Goal: Task Accomplishment & Management: Manage account settings

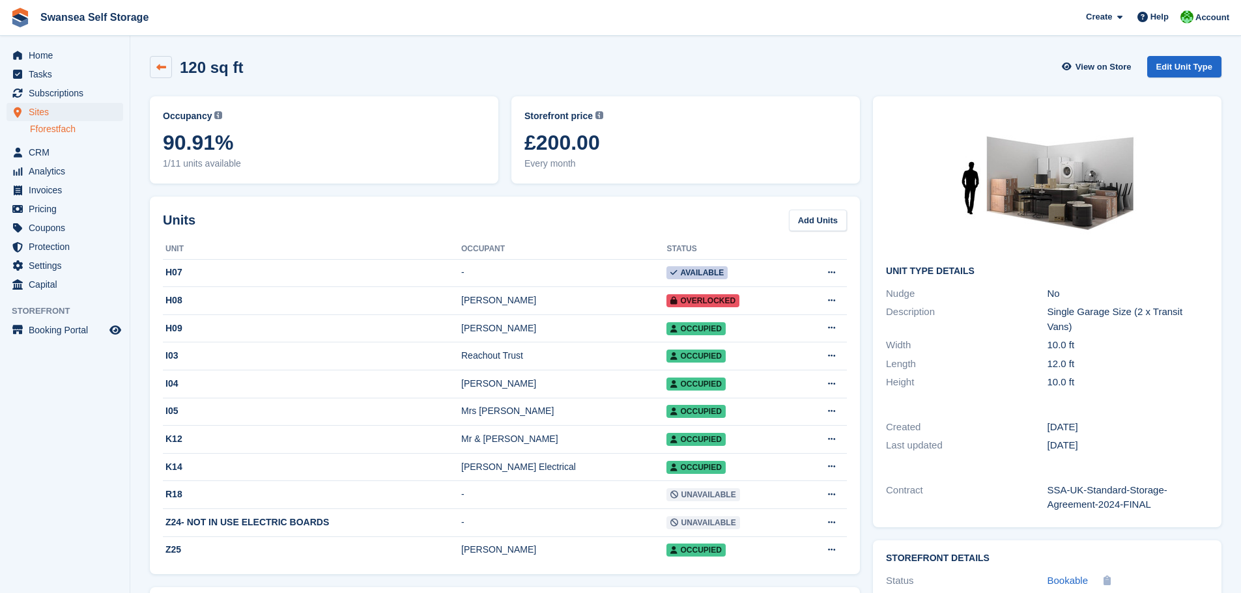
click at [164, 74] on link at bounding box center [161, 67] width 22 height 22
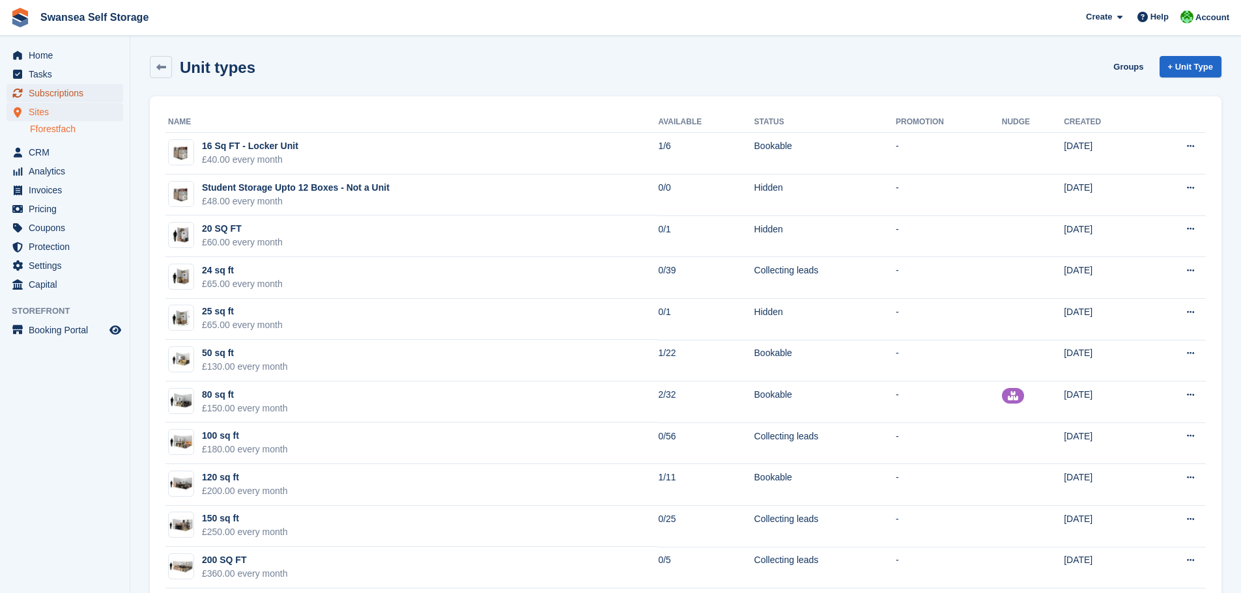
click at [53, 96] on span "Subscriptions" at bounding box center [68, 93] width 78 height 18
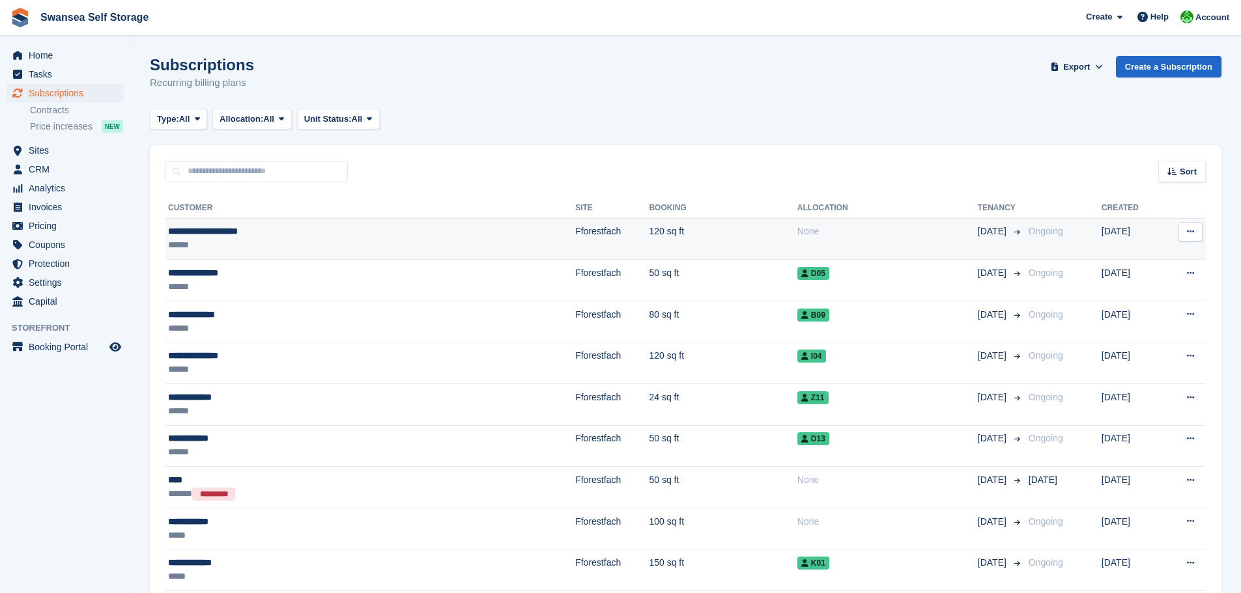
click at [287, 257] on td "**********" at bounding box center [370, 239] width 410 height 42
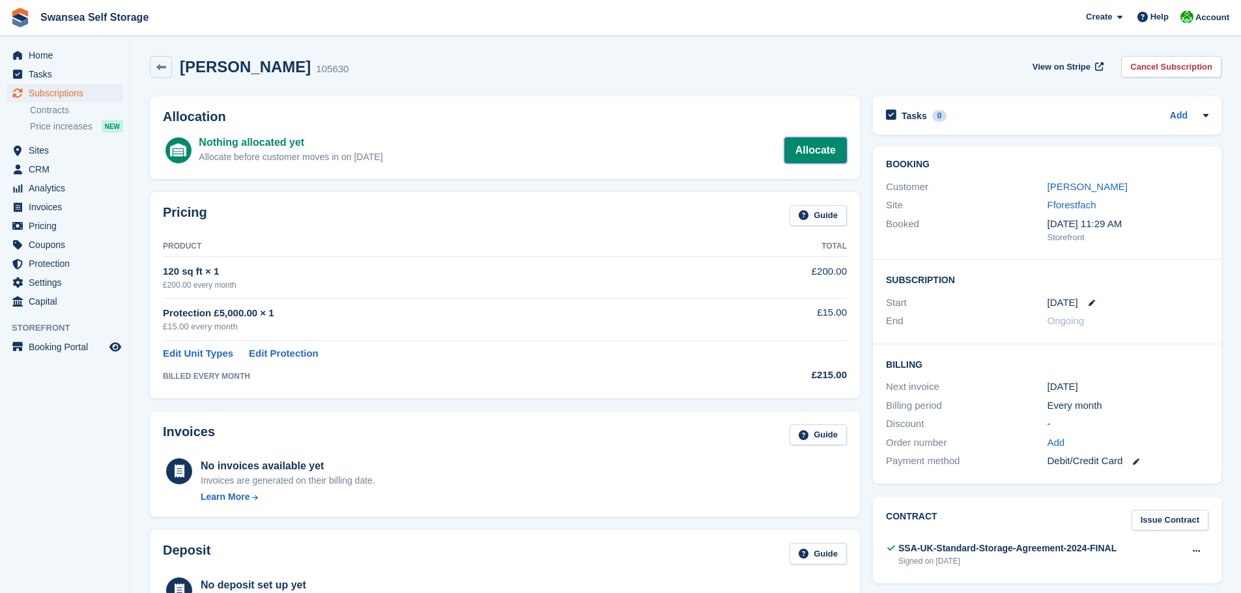
click at [819, 149] on link "Allocate" at bounding box center [815, 150] width 63 height 26
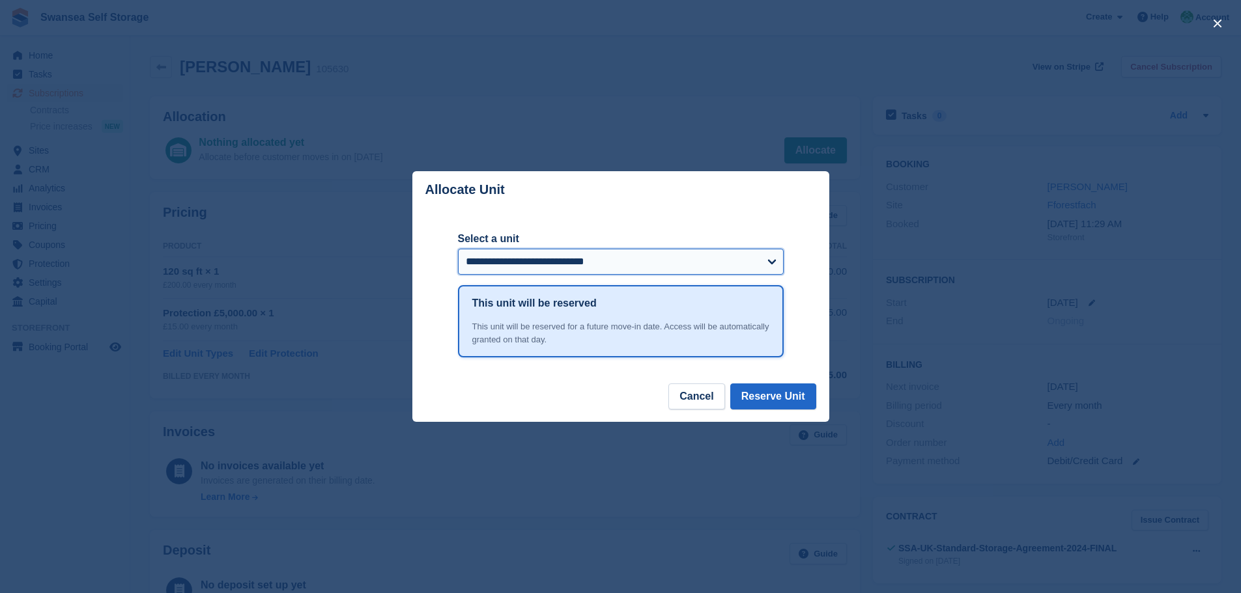
click at [734, 270] on select "**********" at bounding box center [621, 262] width 326 height 26
select select "*****"
click at [458, 250] on select "**********" at bounding box center [621, 262] width 326 height 26
click at [761, 403] on button "Reserve Unit" at bounding box center [773, 397] width 86 height 26
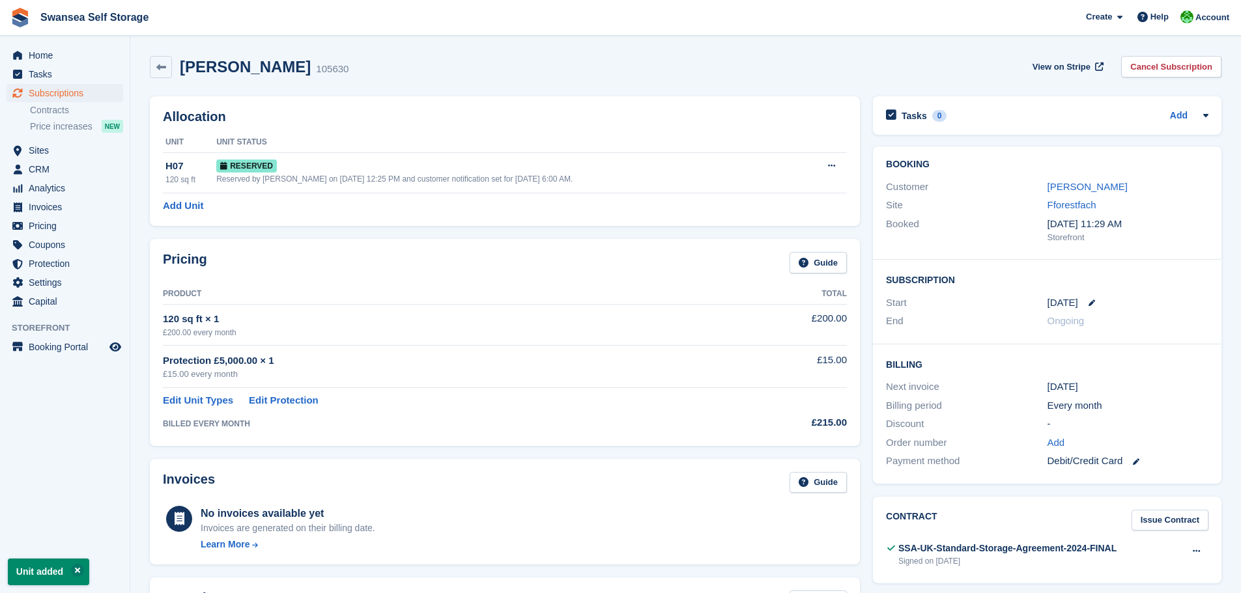
click at [156, 79] on div "Catherine Whitecross 105630 View on Stripe Cancel Subscription" at bounding box center [685, 70] width 1085 height 40
click at [158, 69] on icon at bounding box center [161, 68] width 10 height 10
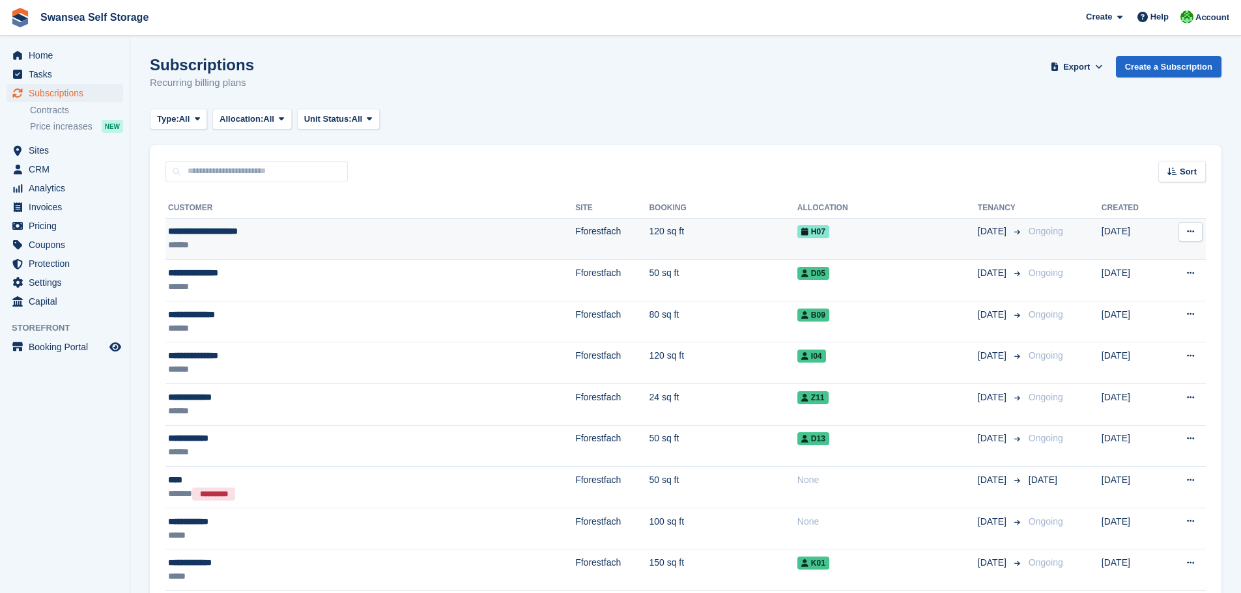
click at [649, 244] on td "120 sq ft" at bounding box center [723, 239] width 148 height 42
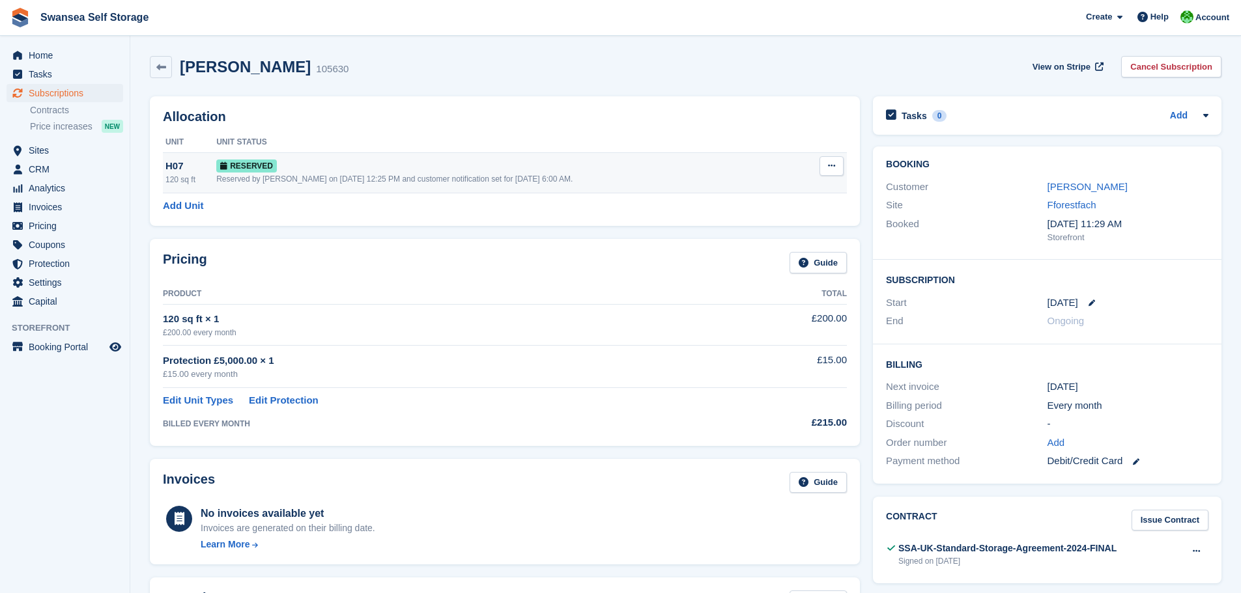
click at [201, 189] on td "H07 120 sq ft" at bounding box center [189, 172] width 53 height 40
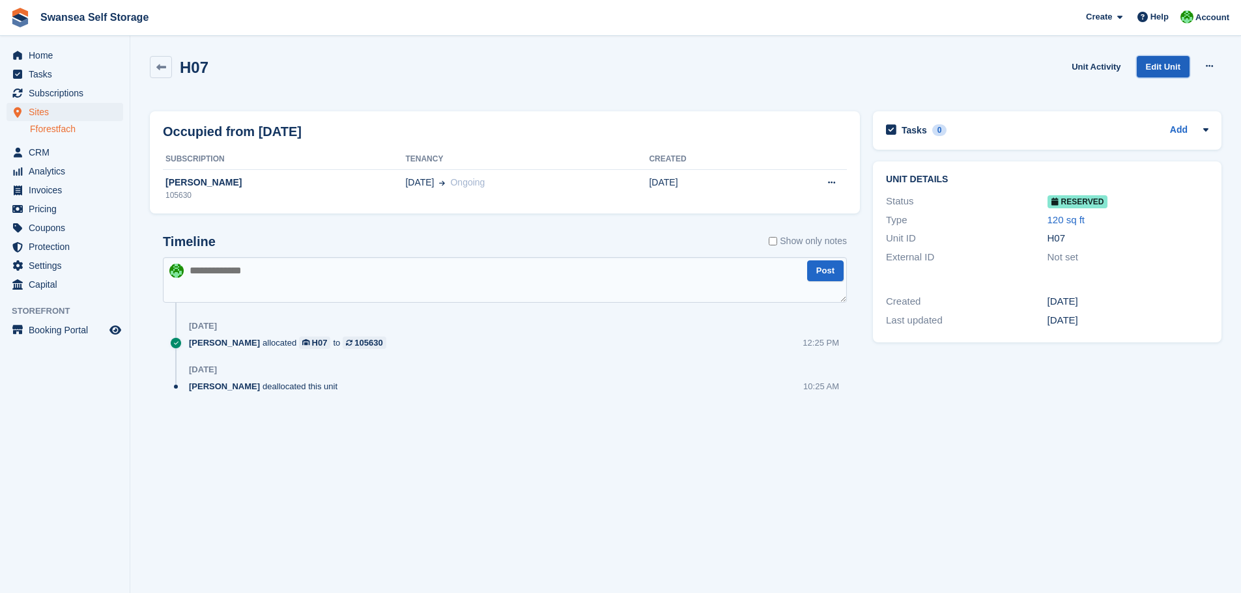
click at [1172, 66] on link "Edit Unit" at bounding box center [1163, 66] width 53 height 21
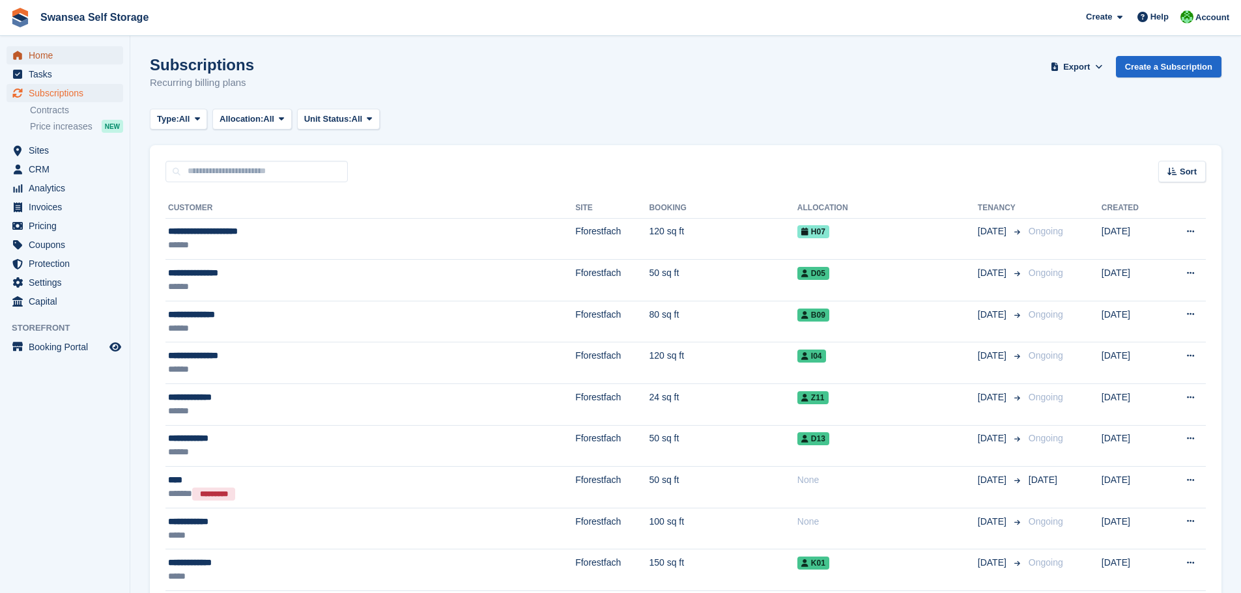
click at [42, 55] on span "Home" at bounding box center [68, 55] width 78 height 18
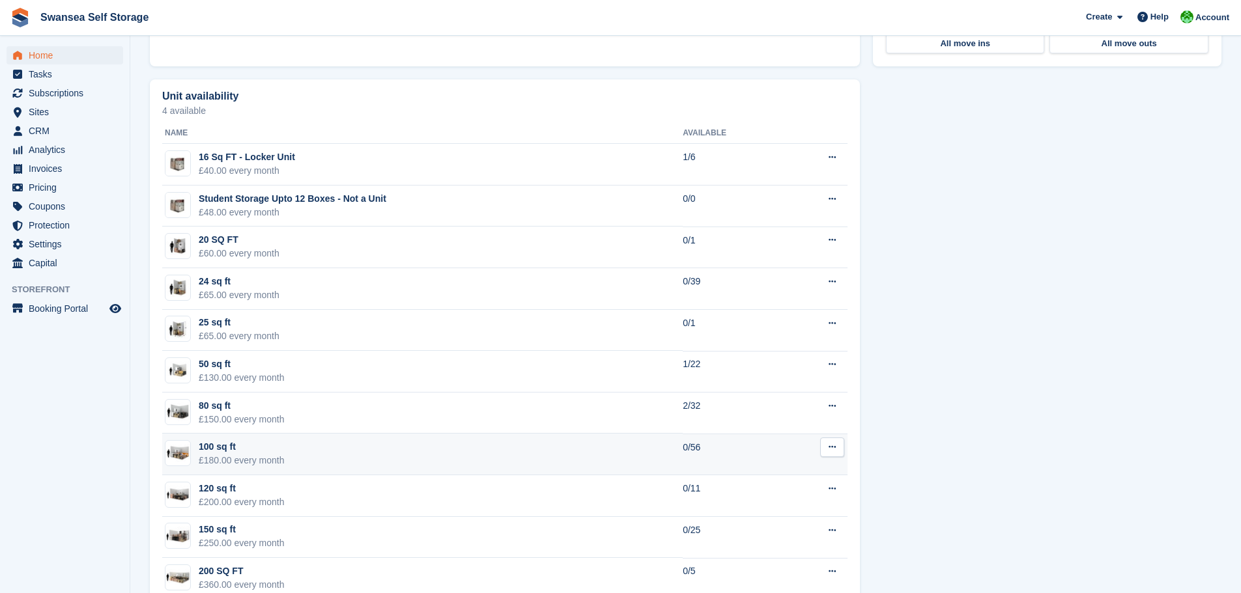
scroll to position [773, 0]
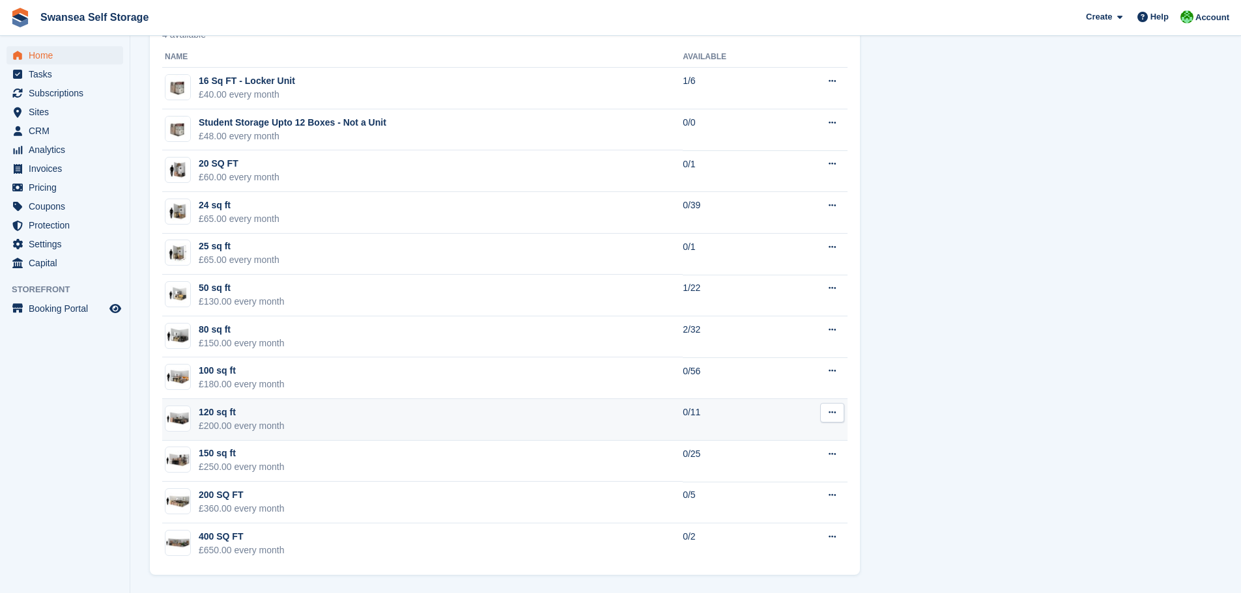
click at [306, 427] on td "120 sq ft £200.00 every month" at bounding box center [422, 420] width 521 height 42
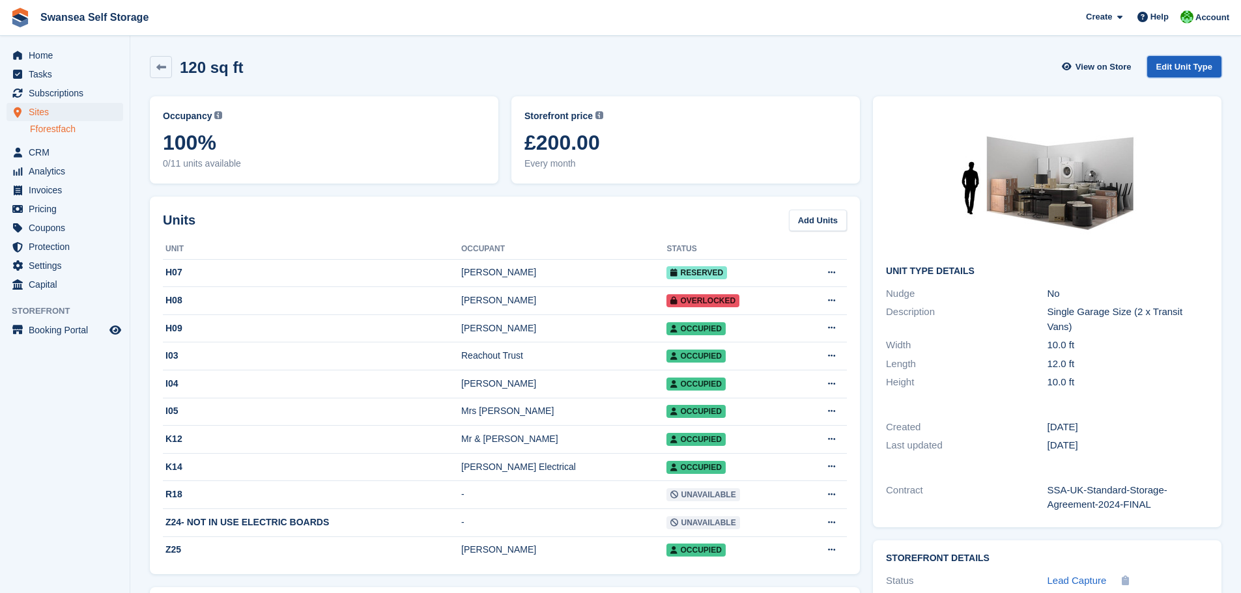
click at [1182, 73] on link "Edit Unit Type" at bounding box center [1184, 66] width 74 height 21
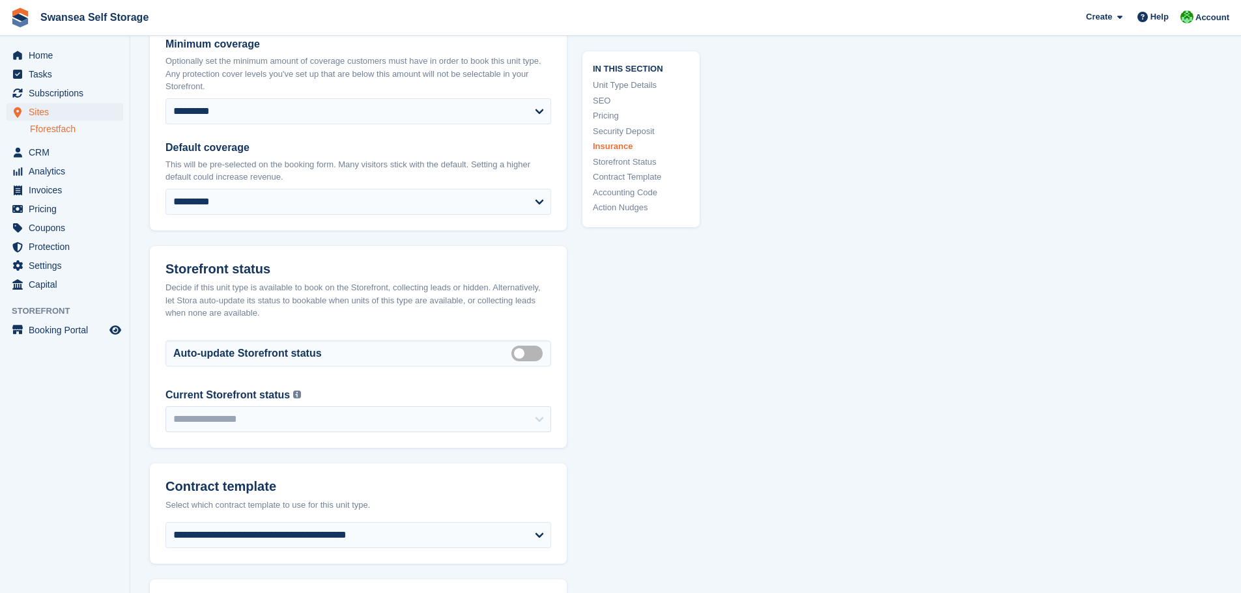
scroll to position [1889, 0]
click at [530, 352] on label "Auto manage storefront status" at bounding box center [529, 353] width 36 height 2
click at [526, 352] on label "Auto manage storefront status" at bounding box center [529, 353] width 36 height 2
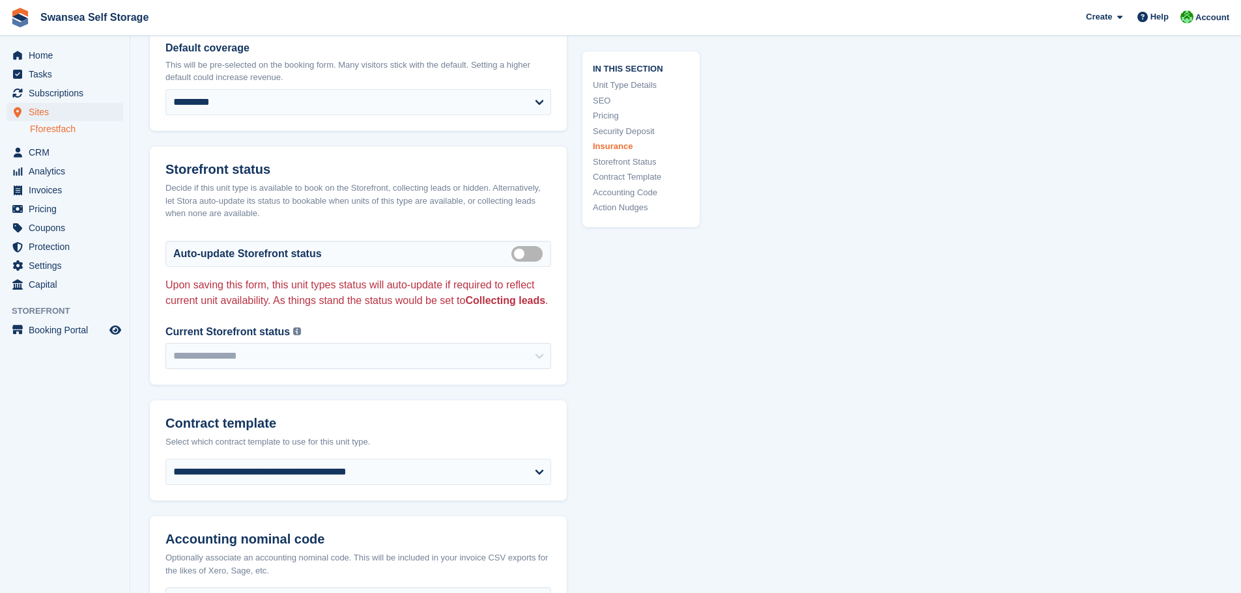
scroll to position [2150, 0]
